Goal: Information Seeking & Learning: Learn about a topic

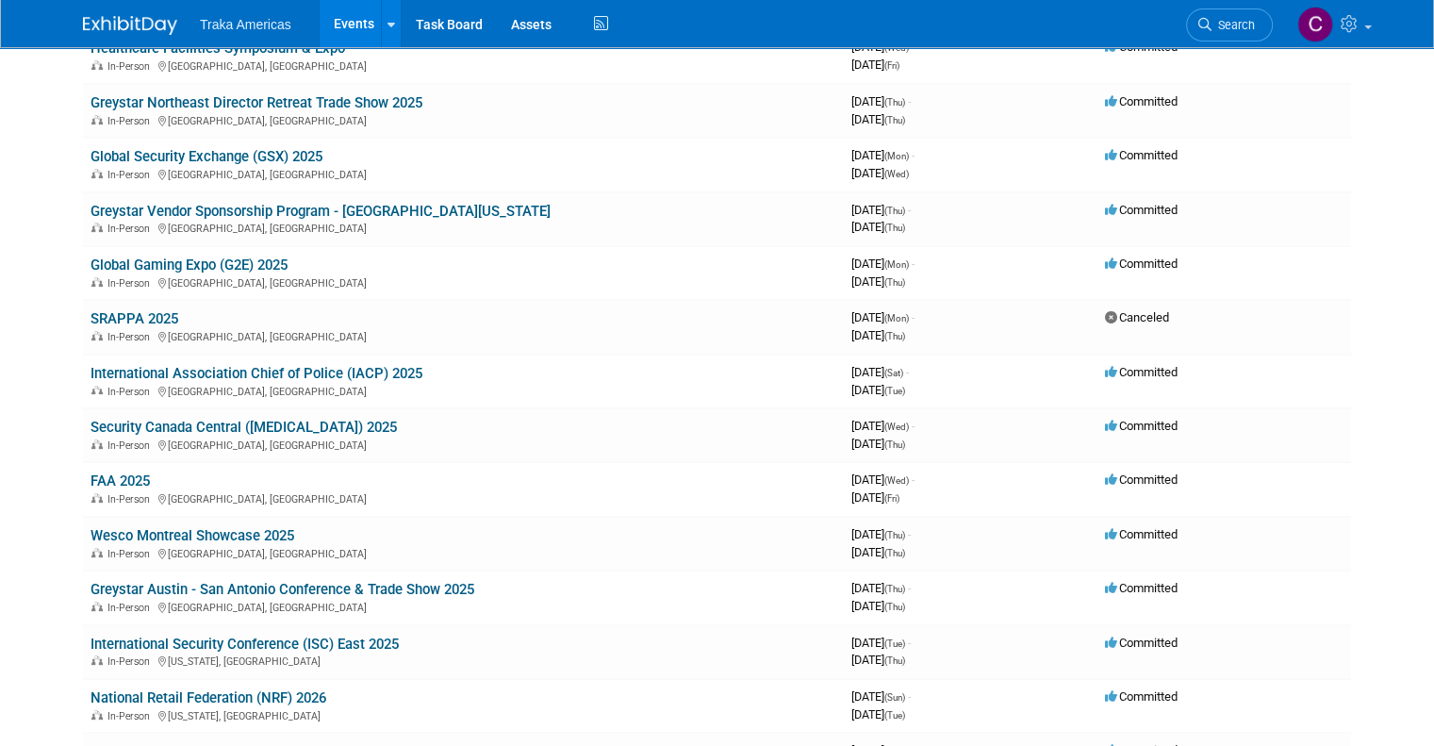
scroll to position [562, 0]
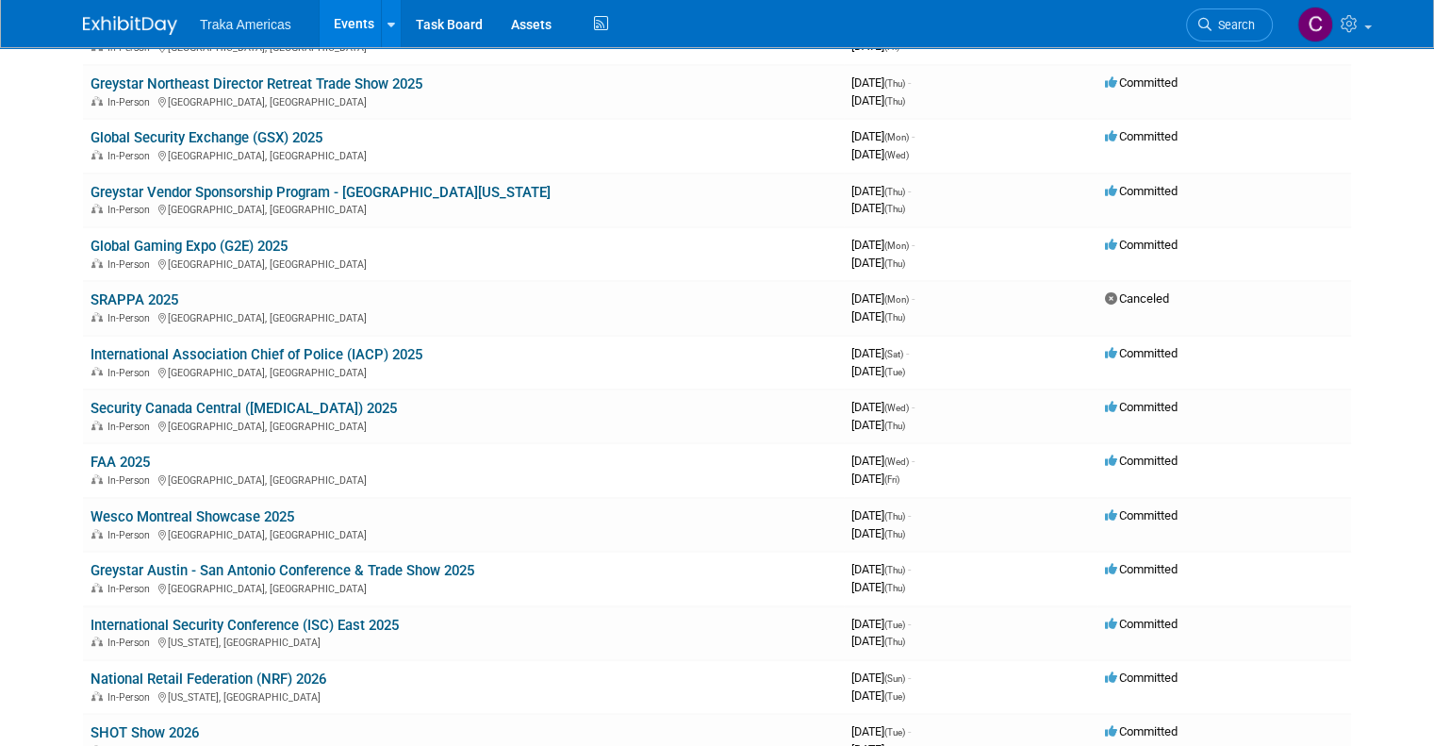
drag, startPoint x: 98, startPoint y: 452, endPoint x: 0, endPoint y: 455, distance: 98.1
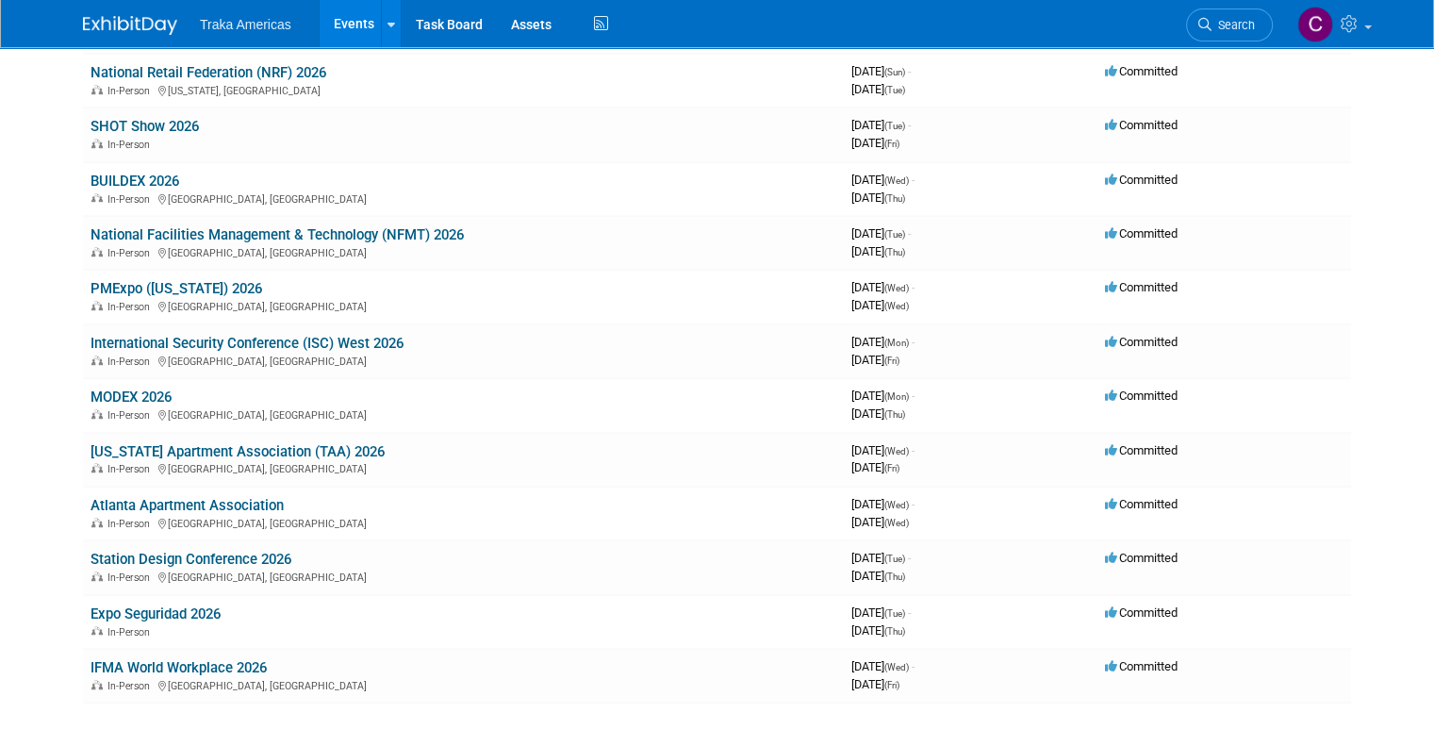
scroll to position [1165, 0]
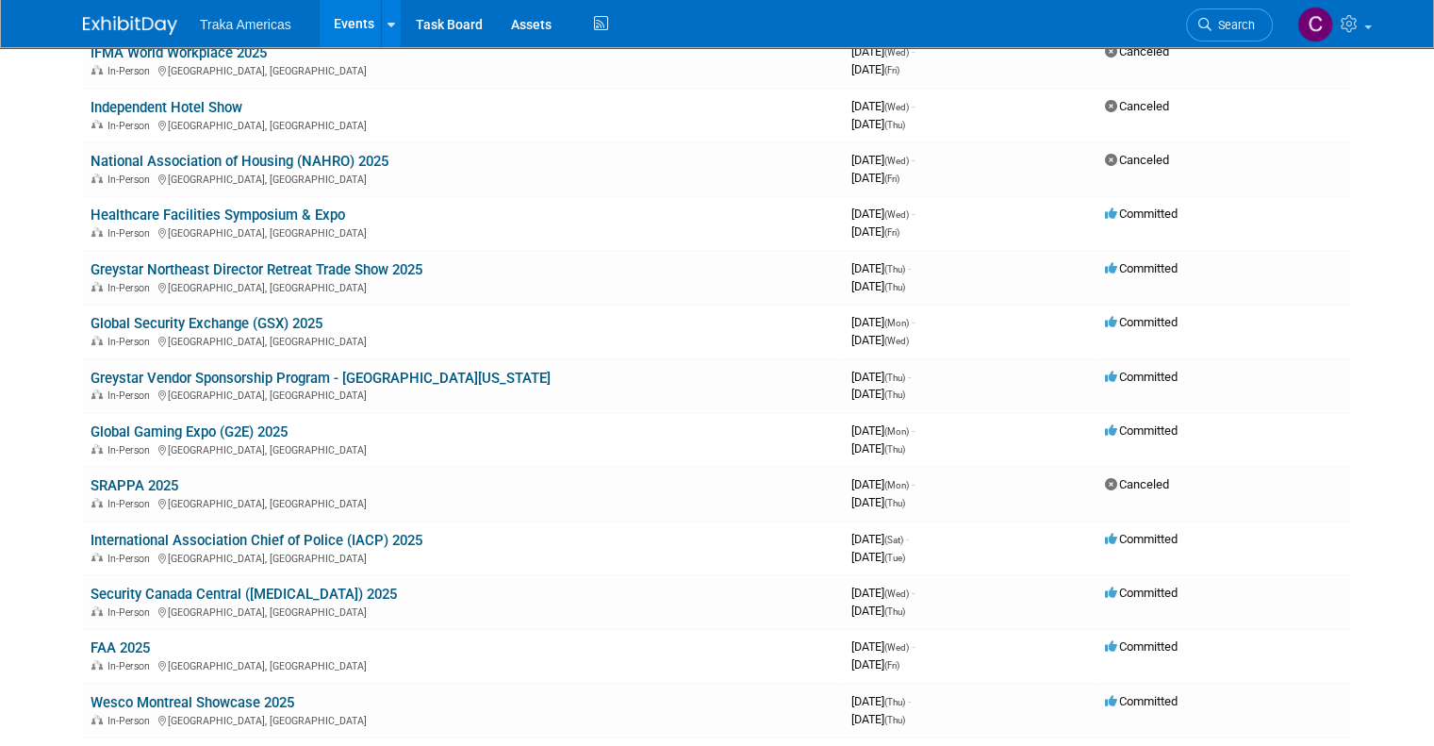
scroll to position [377, 0]
click at [308, 213] on link "Healthcare Facilities Symposium & Expo" at bounding box center [218, 214] width 255 height 17
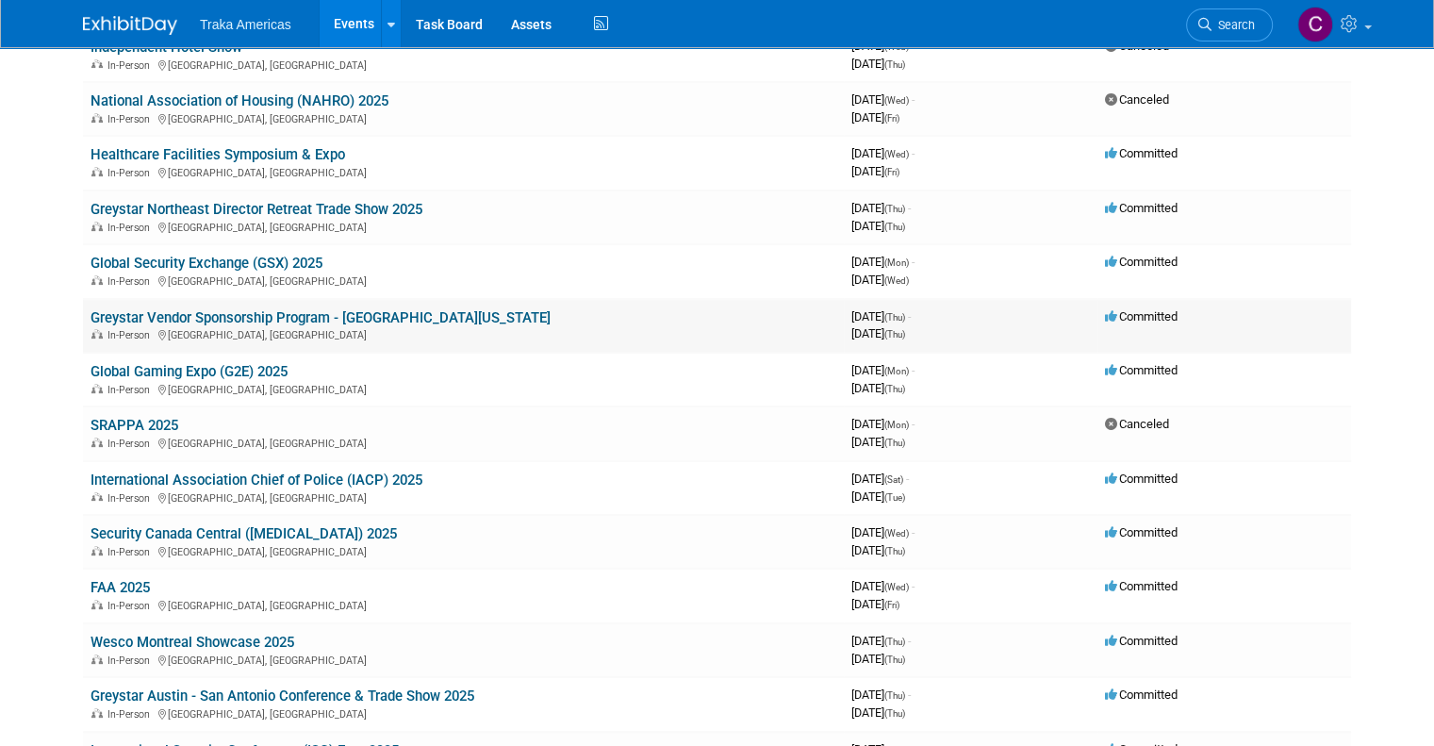
scroll to position [445, 0]
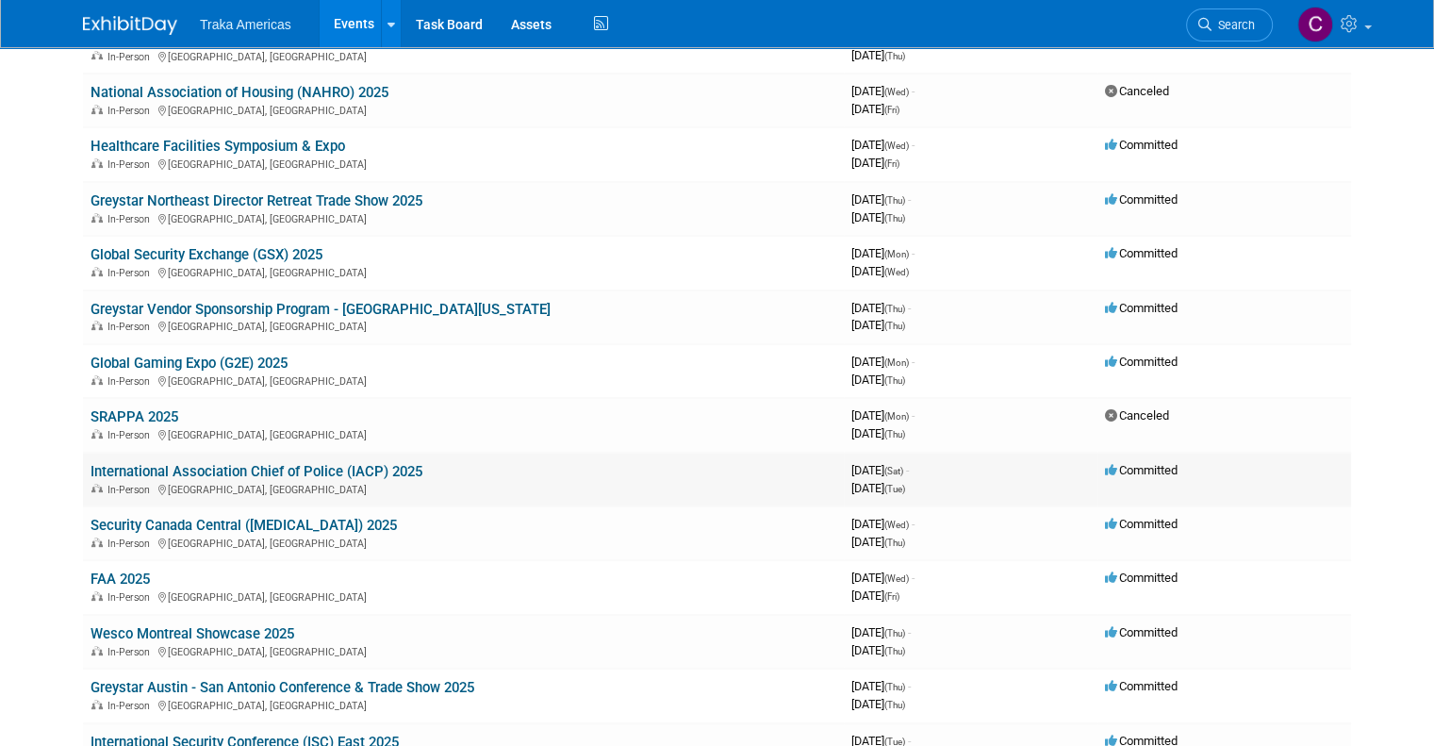
click at [279, 470] on link "International Association Chief of Police (IACP) 2025" at bounding box center [257, 471] width 332 height 17
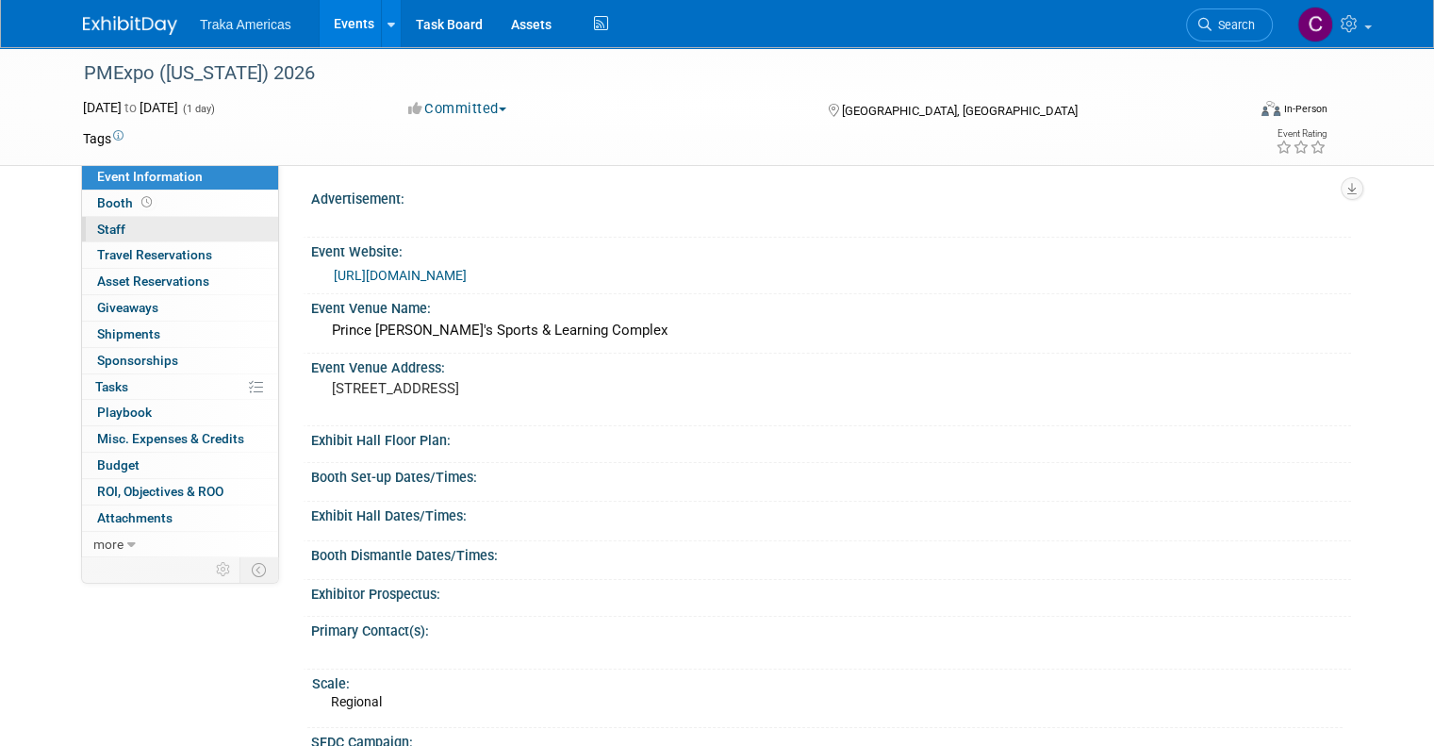
click at [166, 217] on link "0 Staff 0" at bounding box center [180, 229] width 196 height 25
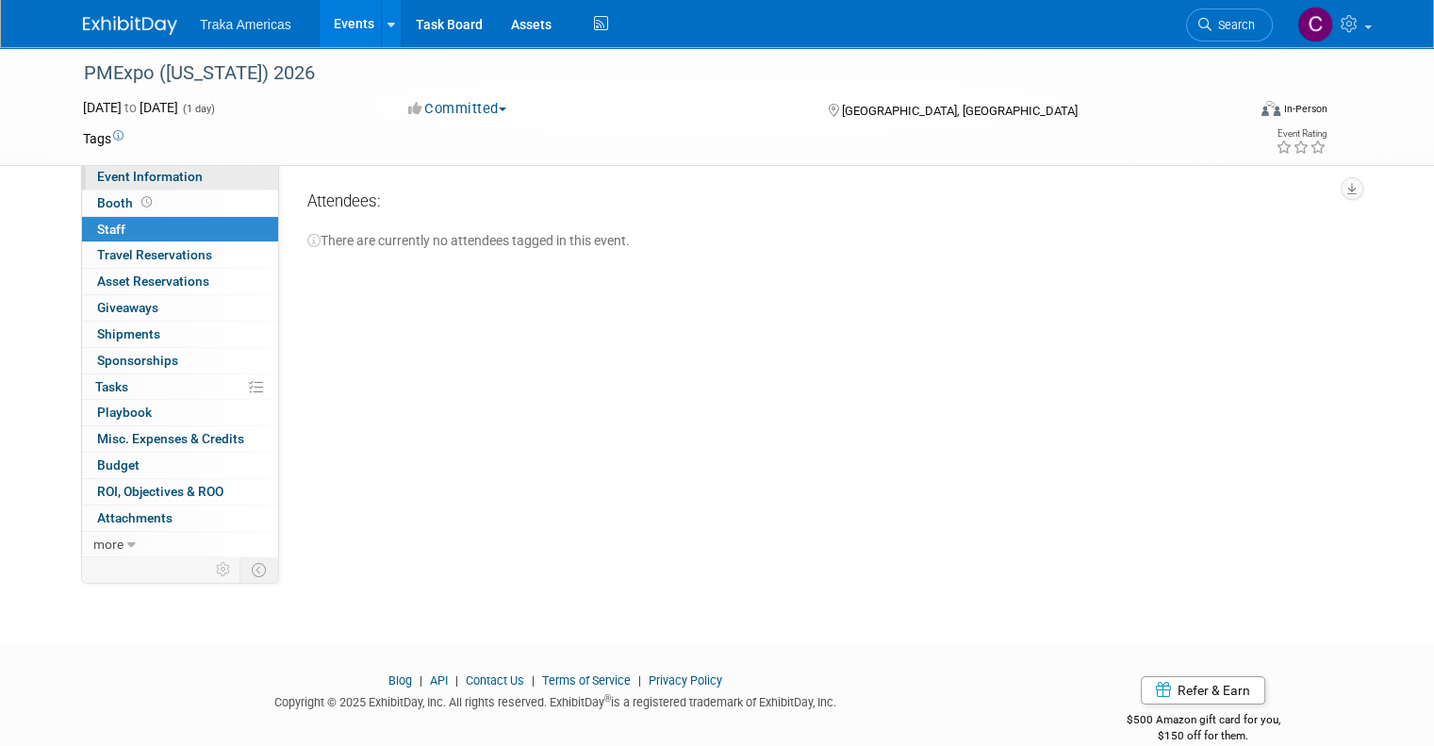
click at [158, 172] on span "Event Information" at bounding box center [150, 176] width 106 height 15
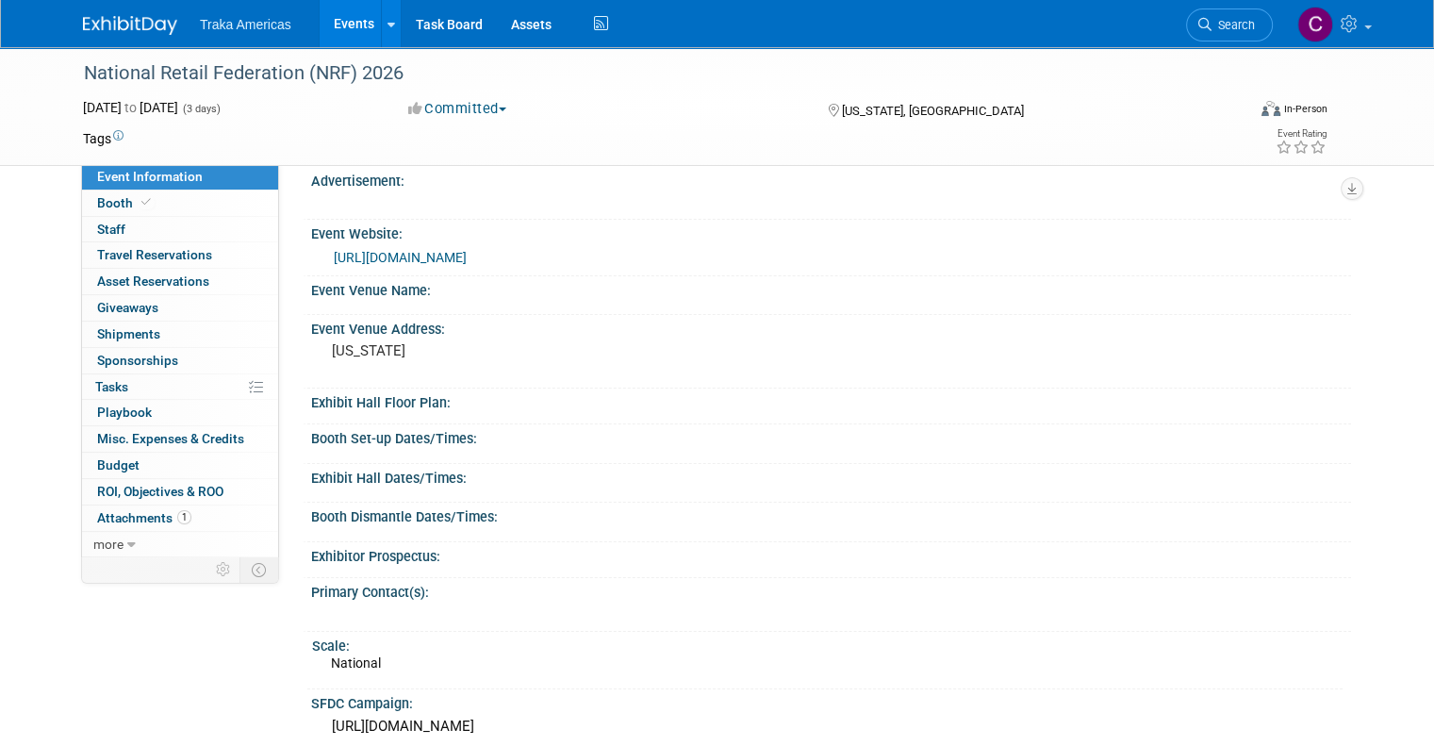
scroll to position [10, 0]
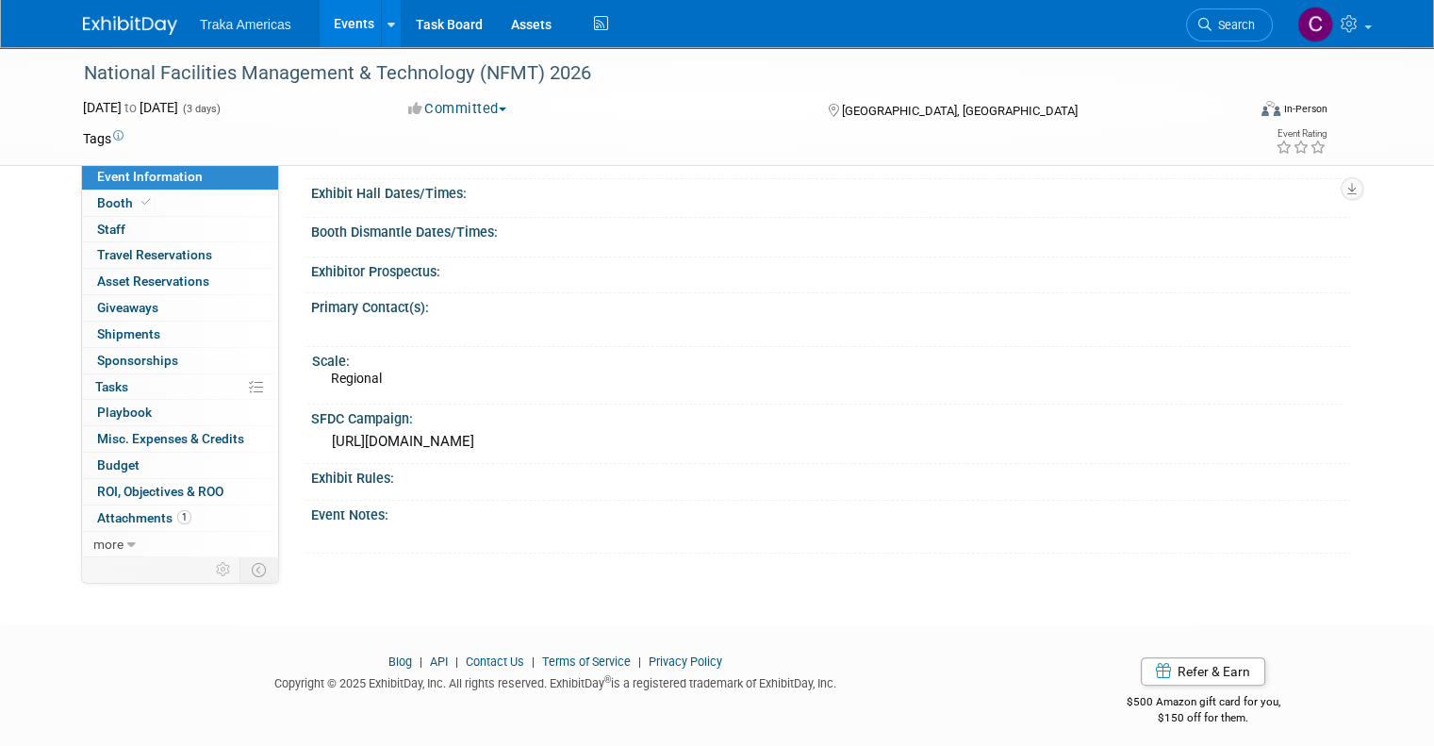
scroll to position [287, 0]
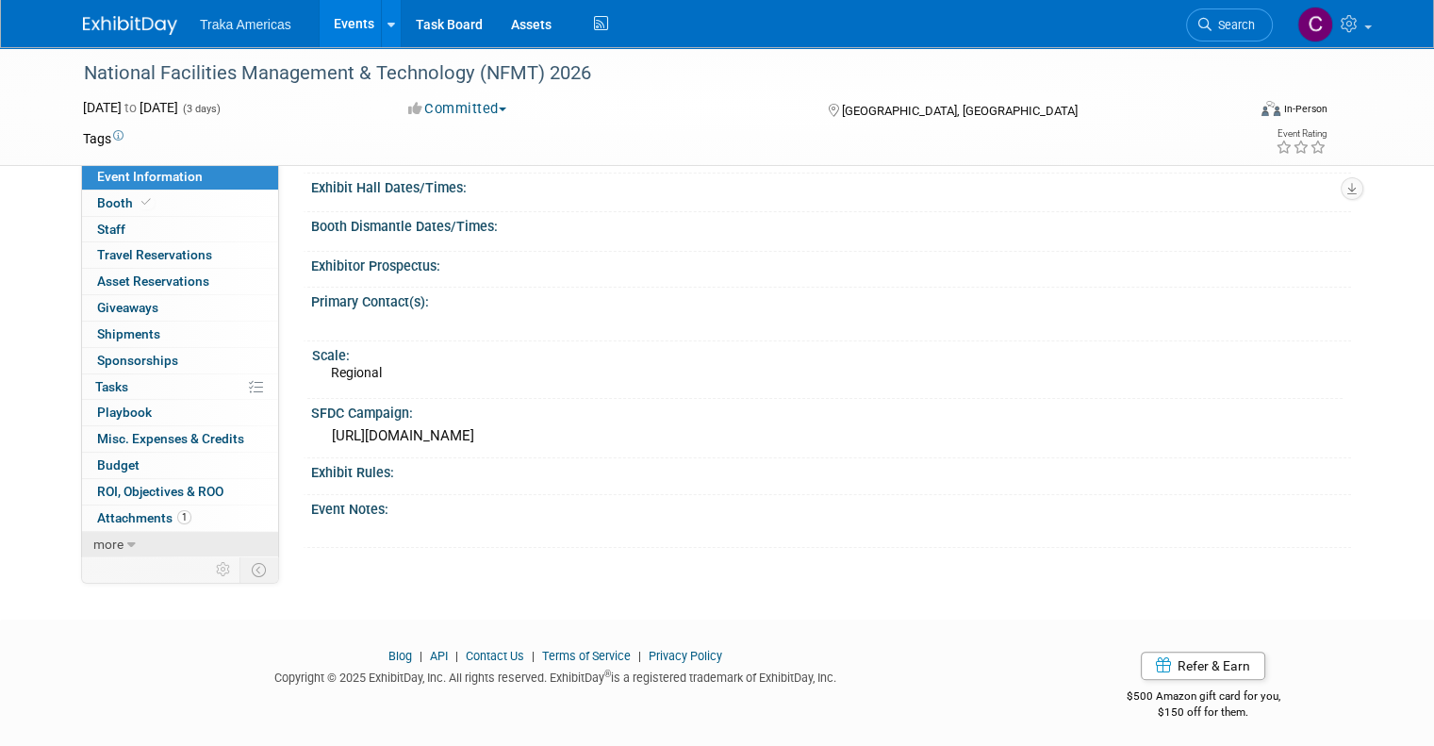
click at [164, 535] on link "more" at bounding box center [180, 544] width 196 height 25
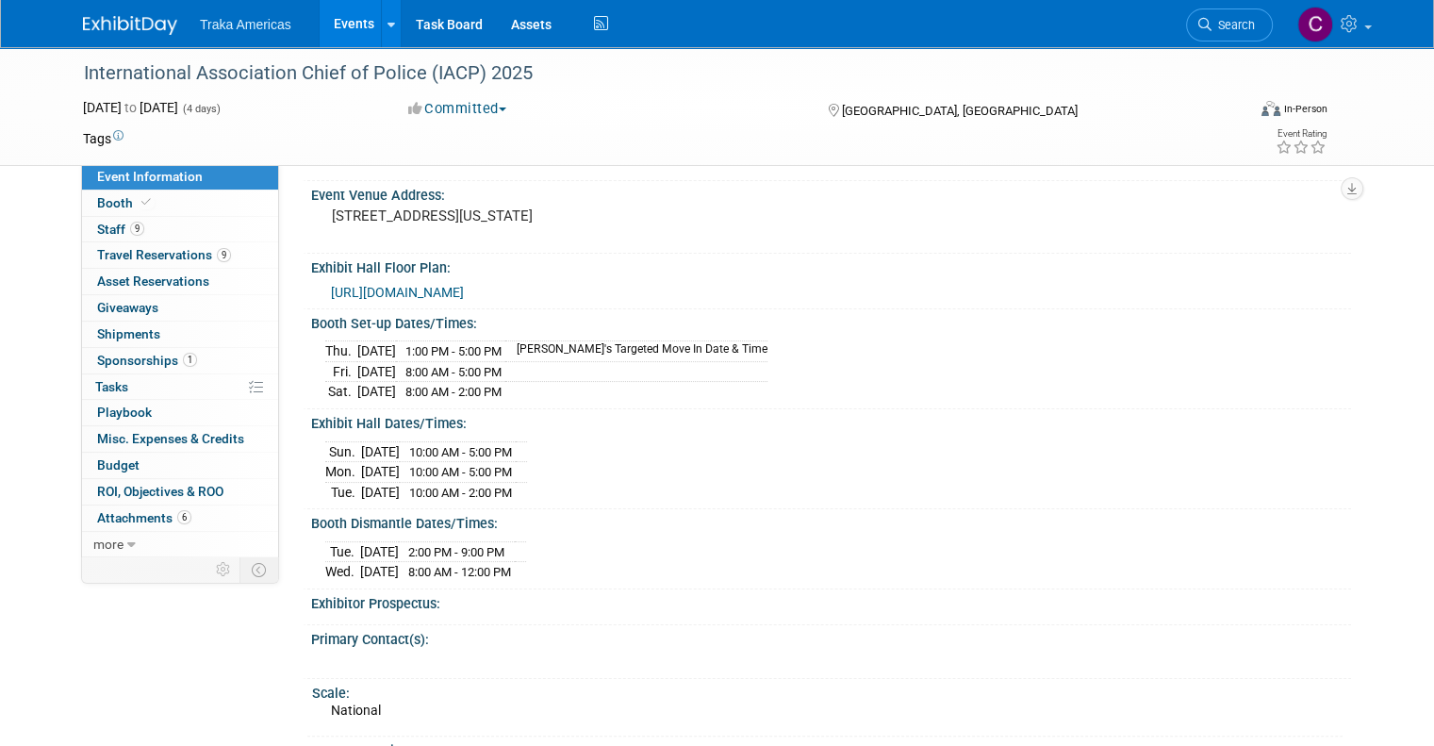
scroll to position [196, 0]
